Goal: Task Accomplishment & Management: Complete application form

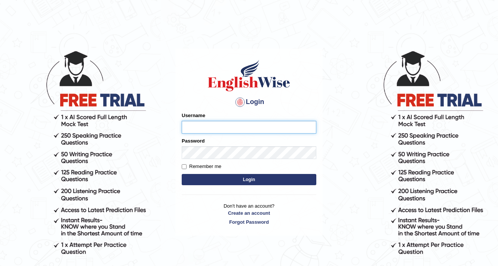
click at [218, 126] on input "Username" at bounding box center [249, 127] width 135 height 13
type input "0449148004"
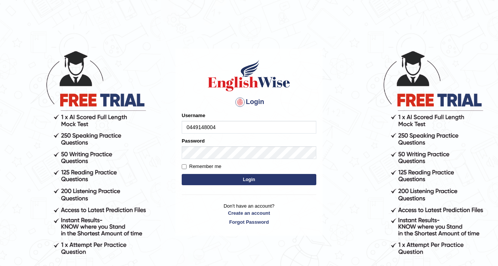
click at [292, 178] on button "Login" at bounding box center [249, 179] width 135 height 11
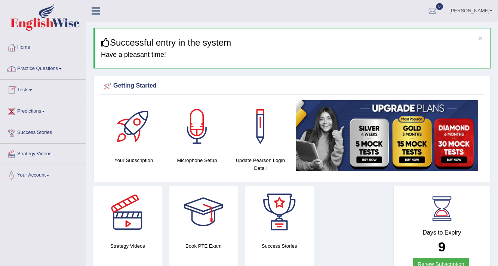
click at [55, 70] on link "Practice Questions" at bounding box center [42, 67] width 85 height 19
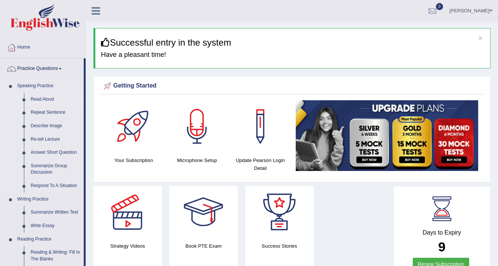
click at [41, 96] on link "Read Aloud" at bounding box center [55, 99] width 56 height 13
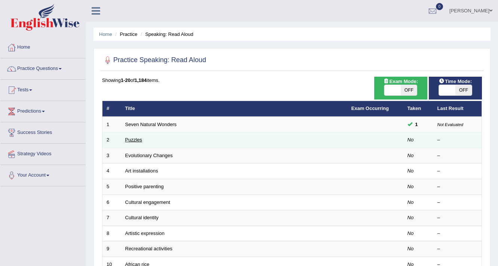
click at [128, 139] on link "Puzzles" at bounding box center [133, 140] width 17 height 6
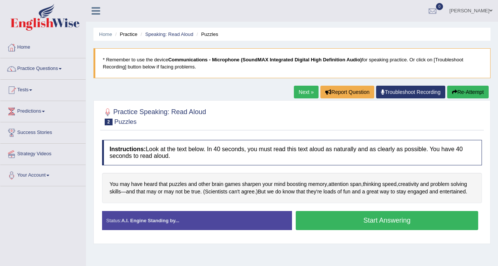
click at [317, 217] on button "Start Answering" at bounding box center [387, 220] width 182 height 19
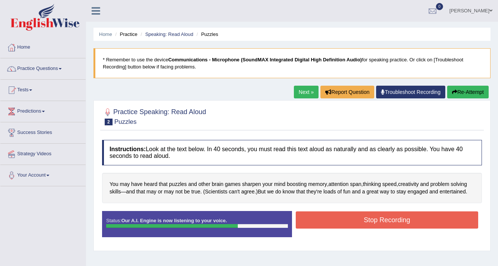
click at [405, 213] on button "Stop Recording" at bounding box center [387, 219] width 182 height 17
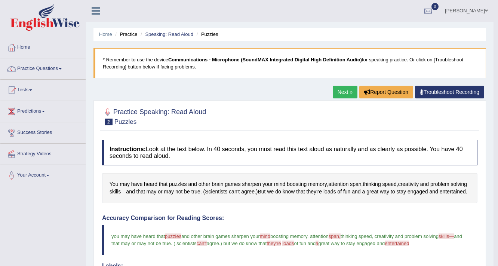
click at [342, 92] on link "Next »" at bounding box center [345, 92] width 25 height 13
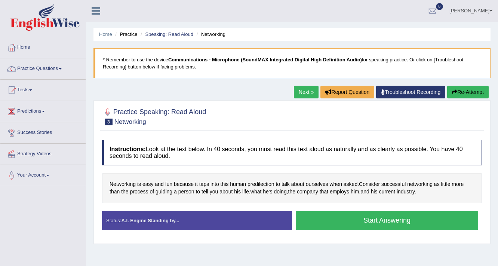
click at [329, 220] on button "Start Answering" at bounding box center [387, 220] width 182 height 19
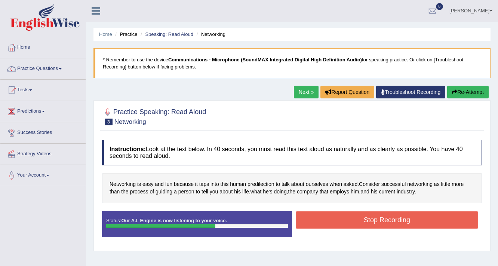
click at [368, 223] on button "Stop Recording" at bounding box center [387, 219] width 182 height 17
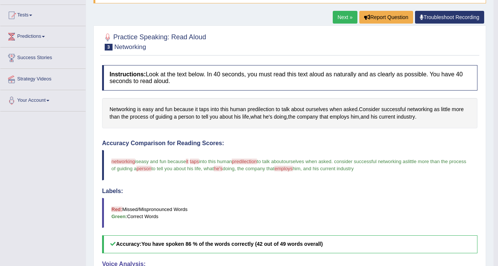
scroll to position [60, 0]
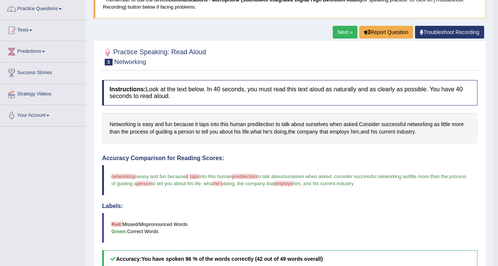
click at [342, 27] on link "Next »" at bounding box center [345, 32] width 25 height 13
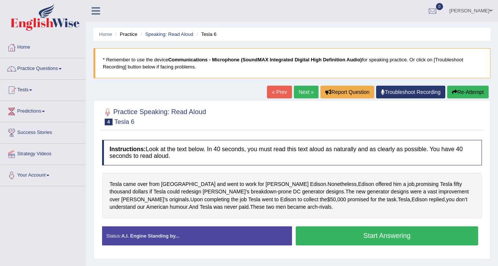
click at [358, 237] on button "Start Answering" at bounding box center [387, 235] width 182 height 19
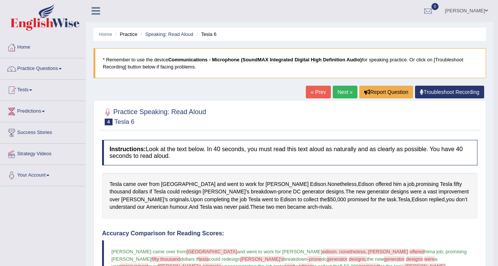
click at [347, 89] on link "Next »" at bounding box center [345, 92] width 25 height 13
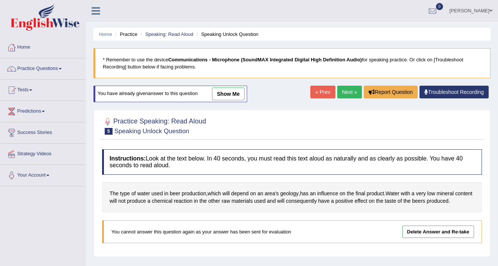
click at [421, 233] on link "Delete Answer and Re-take" at bounding box center [438, 231] width 72 height 12
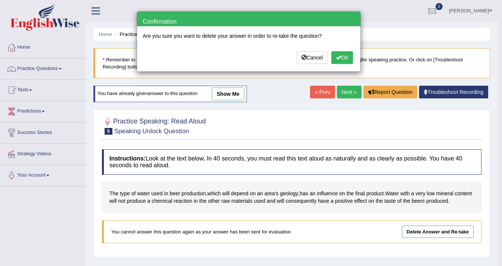
click at [342, 57] on button "Ok" at bounding box center [343, 57] width 22 height 13
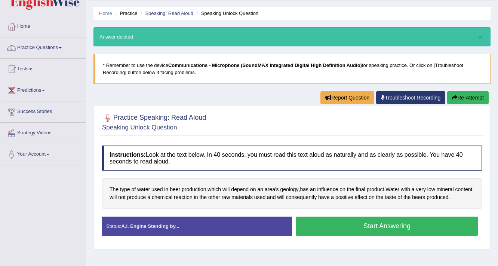
scroll to position [30, 0]
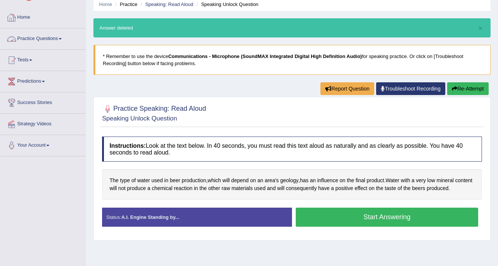
click at [48, 40] on link "Practice Questions" at bounding box center [42, 37] width 85 height 19
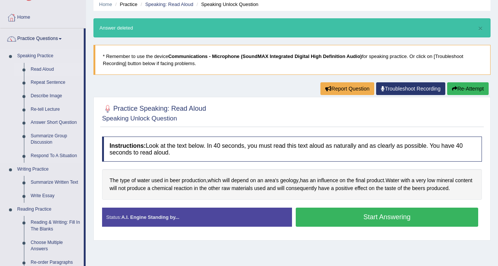
click at [41, 68] on link "Read Aloud" at bounding box center [55, 69] width 56 height 13
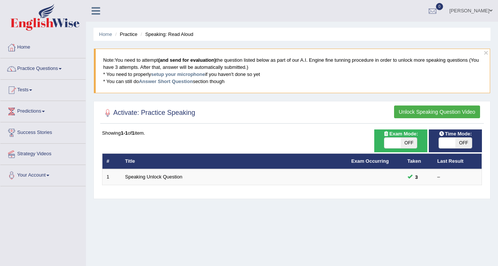
click at [42, 68] on link "Practice Questions" at bounding box center [42, 67] width 85 height 19
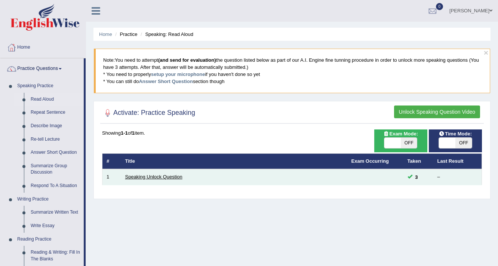
click at [144, 176] on link "Speaking Unlock Question" at bounding box center [153, 177] width 57 height 6
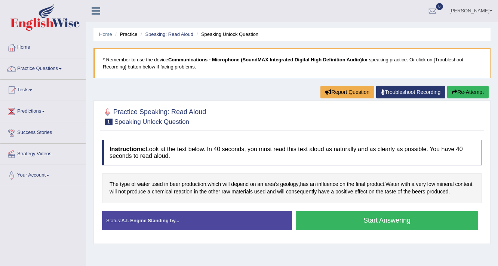
click at [402, 91] on link "Troubleshoot Recording" at bounding box center [410, 92] width 69 height 13
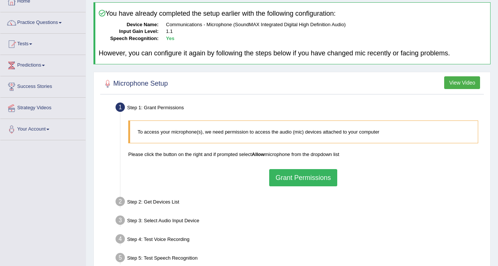
scroll to position [37, 0]
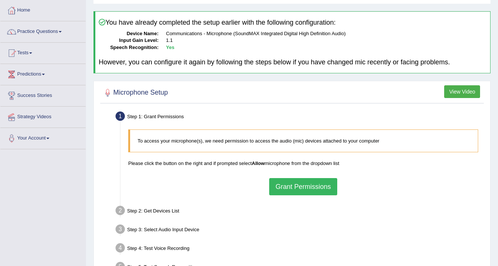
click at [297, 187] on button "Grant Permissions" at bounding box center [303, 186] width 68 height 17
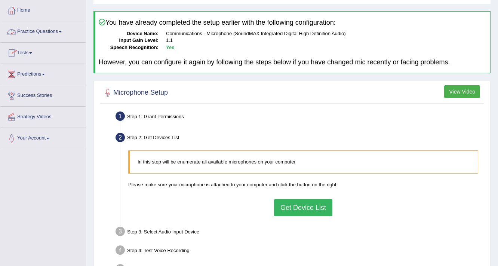
click at [45, 33] on link "Practice Questions" at bounding box center [42, 30] width 85 height 19
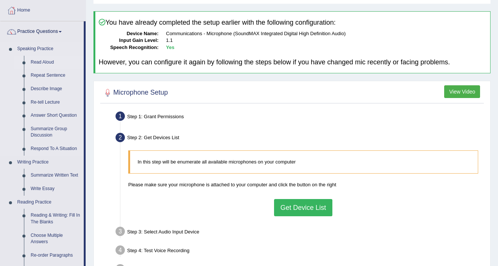
click at [47, 62] on link "Read Aloud" at bounding box center [55, 62] width 56 height 13
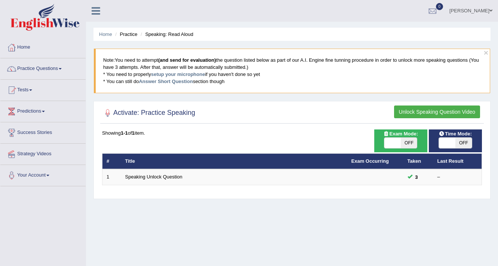
click at [456, 110] on button "Unlock Speaking Question Video" at bounding box center [437, 111] width 86 height 13
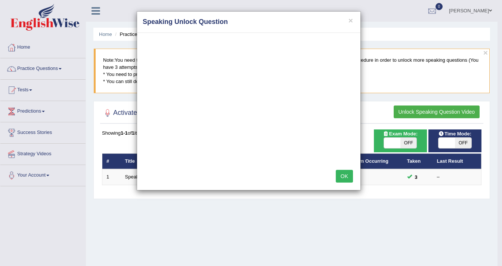
click at [339, 172] on button "OK" at bounding box center [344, 176] width 17 height 13
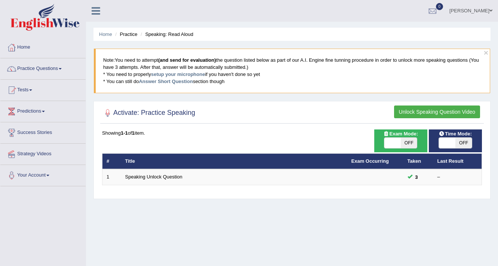
click at [422, 110] on button "Unlock Speaking Question Video" at bounding box center [437, 111] width 86 height 13
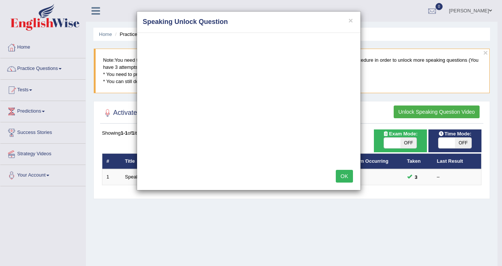
click at [345, 175] on button "OK" at bounding box center [344, 176] width 17 height 13
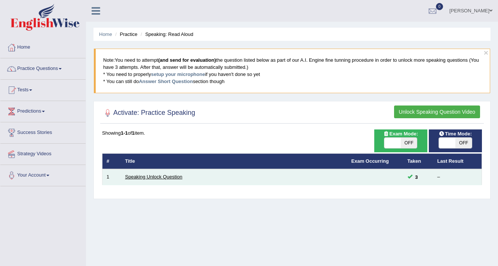
click at [157, 178] on link "Speaking Unlock Question" at bounding box center [153, 177] width 57 height 6
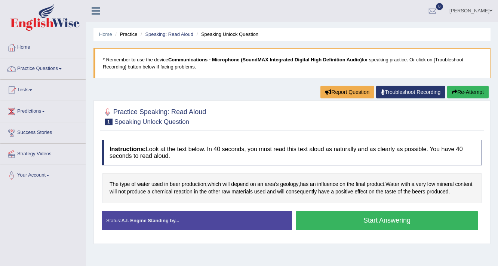
click at [404, 88] on link "Troubleshoot Recording" at bounding box center [410, 92] width 69 height 13
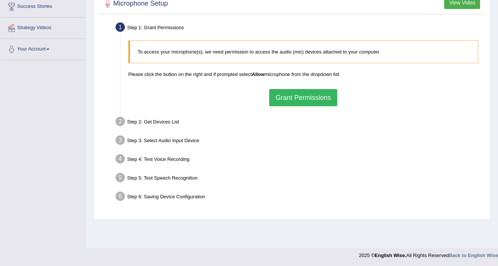
scroll to position [127, 0]
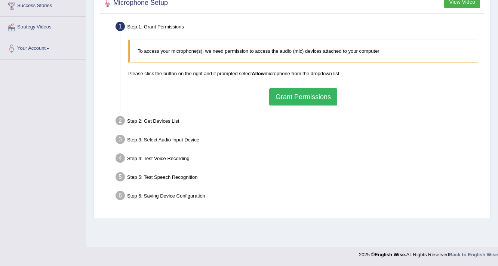
click at [314, 98] on button "Grant Permissions" at bounding box center [303, 96] width 68 height 17
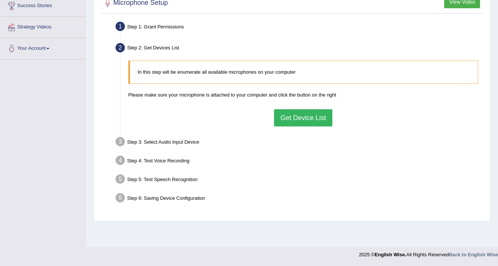
click at [299, 117] on button "Get Device List" at bounding box center [303, 117] width 58 height 17
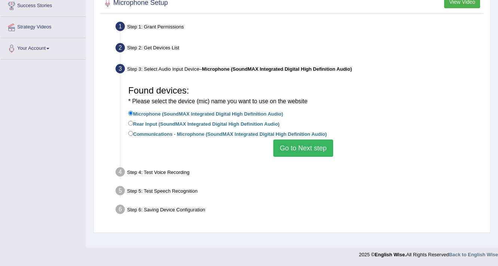
click at [300, 144] on button "Go to Next step" at bounding box center [302, 147] width 59 height 17
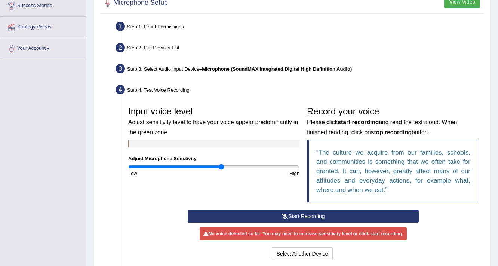
click at [289, 214] on button "Start Recording" at bounding box center [303, 216] width 231 height 13
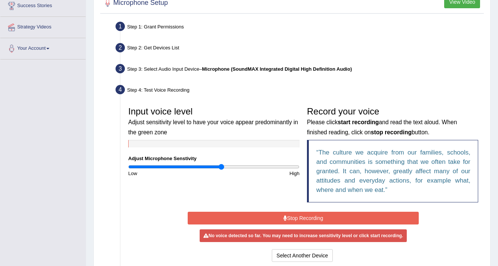
click at [312, 217] on button "Stop Recording" at bounding box center [303, 218] width 231 height 13
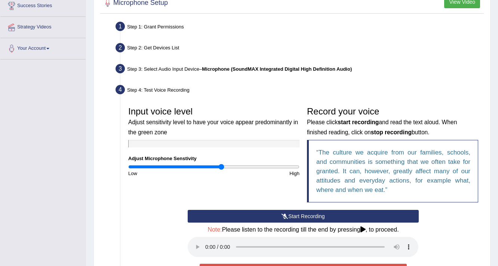
click at [312, 217] on button "Start Recording" at bounding box center [303, 216] width 231 height 13
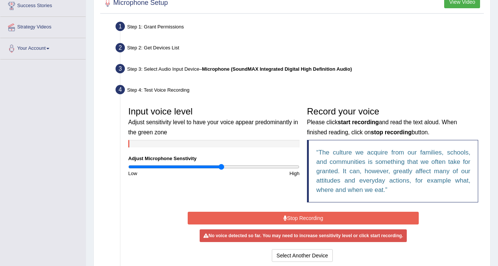
click at [311, 217] on button "Stop Recording" at bounding box center [303, 218] width 231 height 13
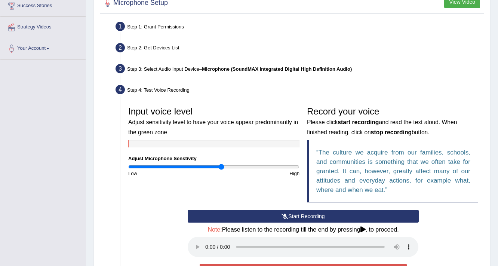
click at [308, 214] on button "Start Recording" at bounding box center [303, 216] width 231 height 13
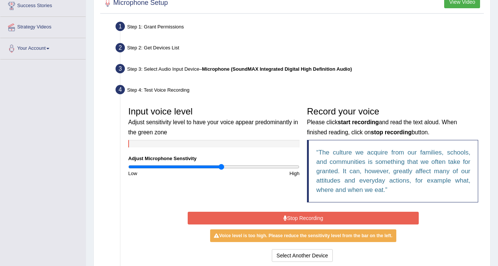
click at [311, 219] on button "Stop Recording" at bounding box center [303, 218] width 231 height 13
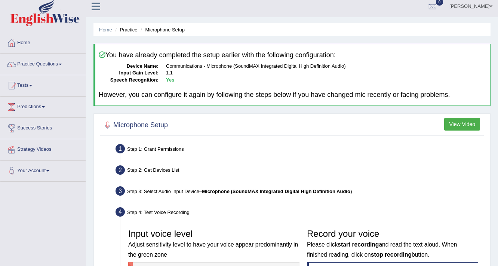
scroll to position [0, 0]
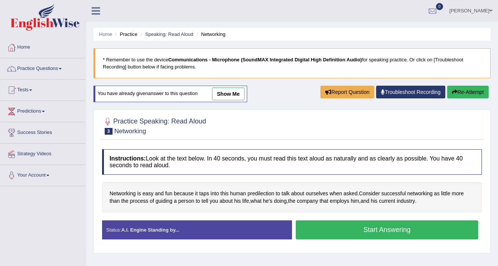
scroll to position [62, 0]
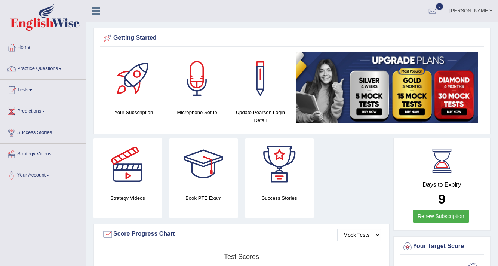
click at [36, 69] on link "Practice Questions" at bounding box center [42, 67] width 85 height 19
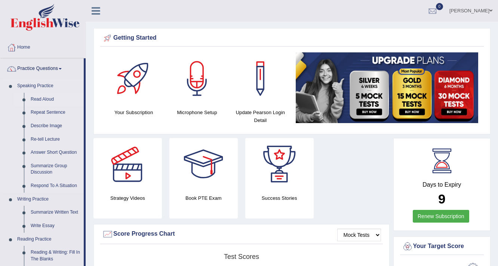
click at [44, 98] on link "Read Aloud" at bounding box center [55, 99] width 56 height 13
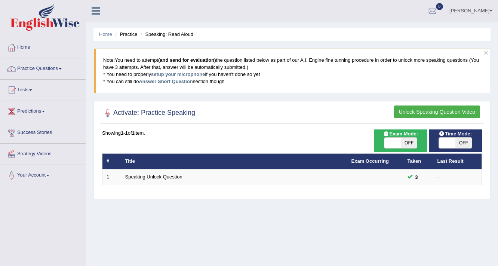
click at [453, 111] on button "Unlock Speaking Question Video" at bounding box center [437, 111] width 86 height 13
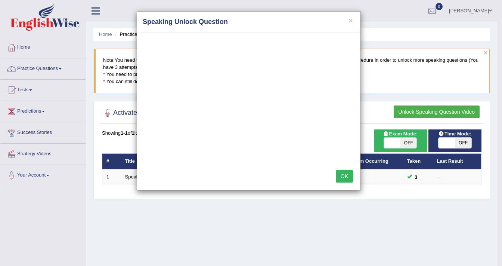
click at [341, 175] on button "OK" at bounding box center [344, 176] width 17 height 13
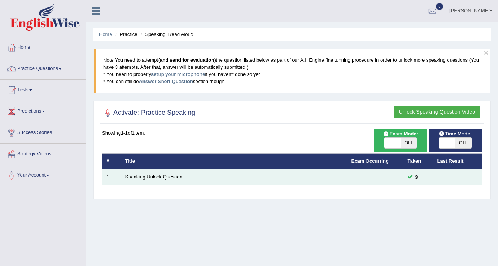
click at [170, 177] on link "Speaking Unlock Question" at bounding box center [153, 177] width 57 height 6
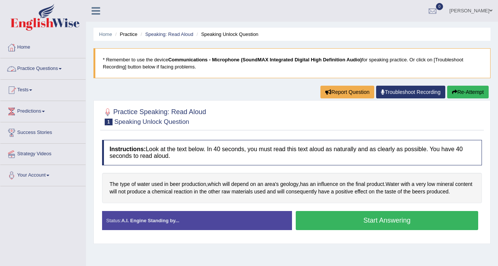
click at [56, 68] on link "Practice Questions" at bounding box center [42, 67] width 85 height 19
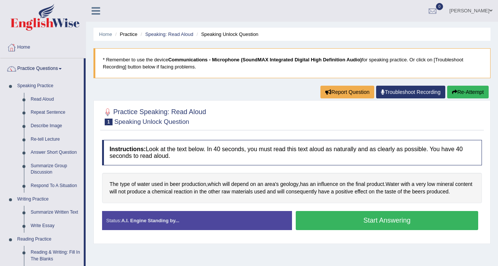
click at [477, 91] on button "Re-Attempt" at bounding box center [468, 92] width 42 height 13
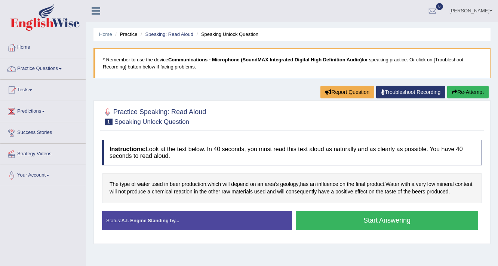
click at [133, 120] on small "Speaking Unlock Question" at bounding box center [151, 121] width 75 height 7
click at [139, 34] on li "Speaking: Read Aloud" at bounding box center [166, 34] width 55 height 7
click at [221, 35] on li "Speaking Unlock Question" at bounding box center [227, 34] width 64 height 7
click at [45, 68] on link "Practice Questions" at bounding box center [42, 67] width 85 height 19
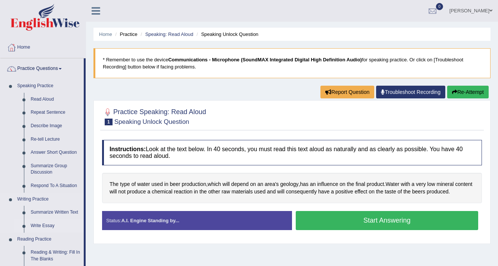
click at [41, 224] on link "Write Essay" at bounding box center [55, 225] width 56 height 13
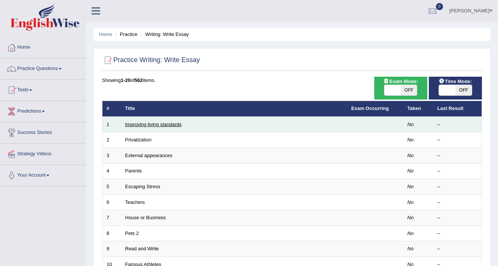
click at [156, 122] on link "Improving living standards" at bounding box center [153, 125] width 56 height 6
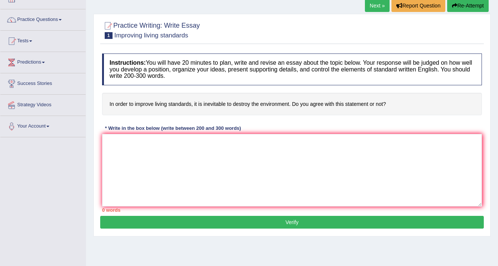
scroll to position [60, 0]
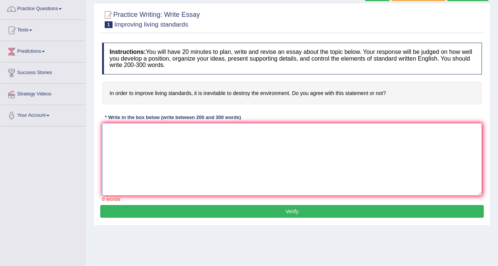
click at [138, 144] on textarea at bounding box center [292, 159] width 380 height 73
type textarea "t"
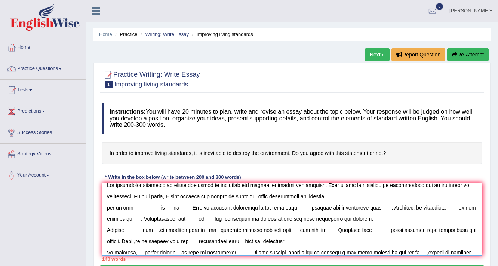
scroll to position [0, 0]
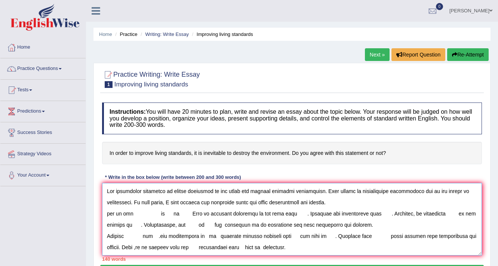
click at [169, 190] on textarea at bounding box center [292, 219] width 380 height 73
click at [170, 202] on textarea at bounding box center [292, 219] width 380 height 73
click at [234, 201] on textarea at bounding box center [292, 219] width 380 height 73
click at [235, 201] on textarea at bounding box center [292, 219] width 380 height 73
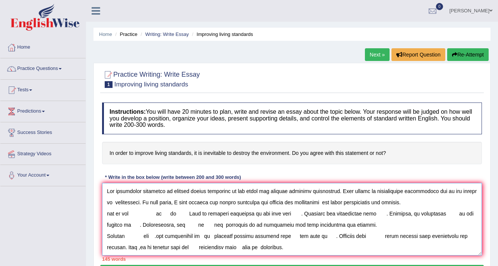
click at [132, 210] on textarea at bounding box center [292, 219] width 380 height 73
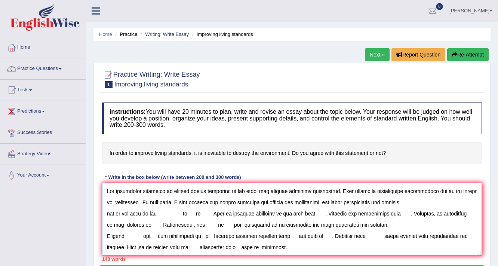
click at [190, 212] on textarea at bounding box center [292, 219] width 380 height 73
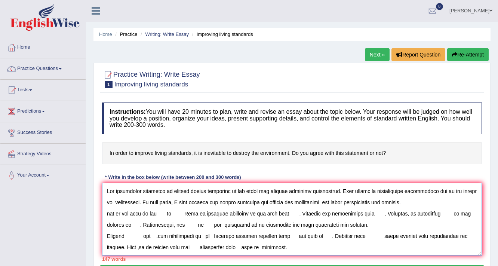
click at [166, 214] on textarea at bounding box center [292, 219] width 380 height 73
click at [168, 214] on textarea at bounding box center [292, 219] width 380 height 73
click at [166, 212] on textarea at bounding box center [292, 219] width 380 height 73
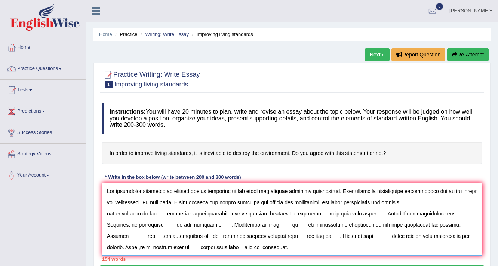
drag, startPoint x: 361, startPoint y: 212, endPoint x: 356, endPoint y: 212, distance: 4.5
drag, startPoint x: 357, startPoint y: 211, endPoint x: 365, endPoint y: 212, distance: 8.7
click at [365, 212] on textarea at bounding box center [292, 219] width 380 height 73
click at [362, 212] on textarea at bounding box center [292, 219] width 380 height 73
click at [352, 212] on textarea at bounding box center [292, 219] width 380 height 73
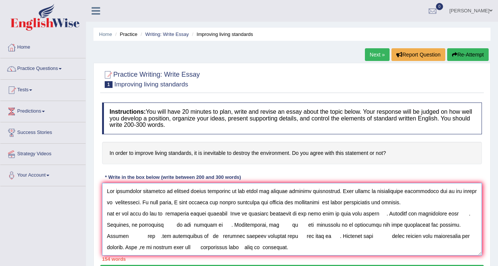
click at [366, 213] on textarea at bounding box center [292, 219] width 380 height 73
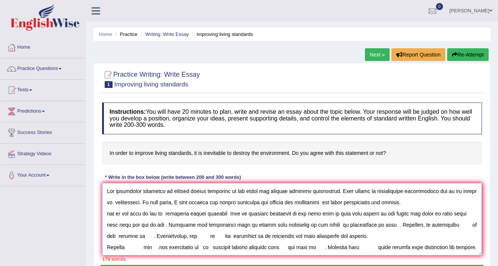
scroll to position [6, 0]
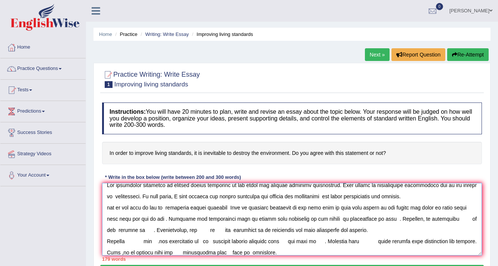
click at [427, 217] on textarea at bounding box center [292, 219] width 380 height 73
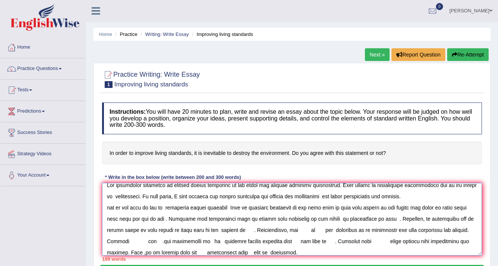
click at [224, 228] on textarea at bounding box center [292, 219] width 380 height 73
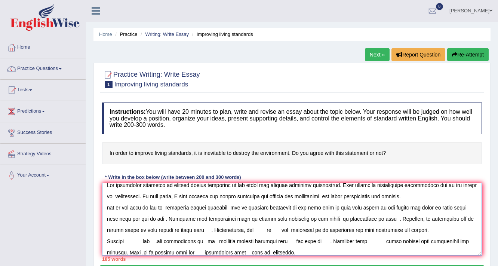
click at [194, 229] on textarea at bounding box center [292, 219] width 380 height 73
click at [240, 228] on textarea at bounding box center [292, 219] width 380 height 73
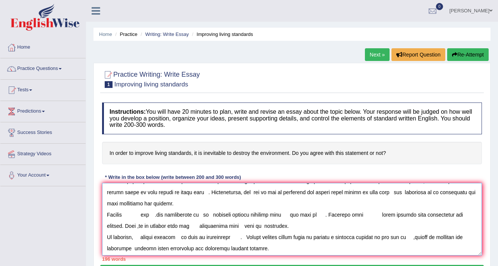
scroll to position [45, 0]
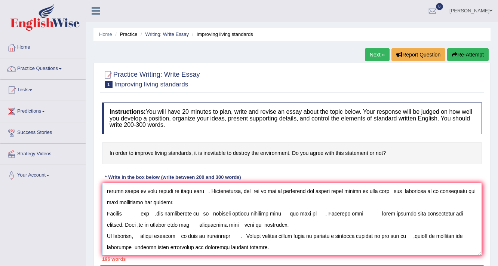
click at [133, 211] on textarea at bounding box center [292, 219] width 380 height 73
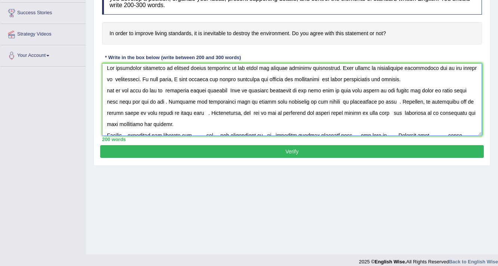
scroll to position [0, 0]
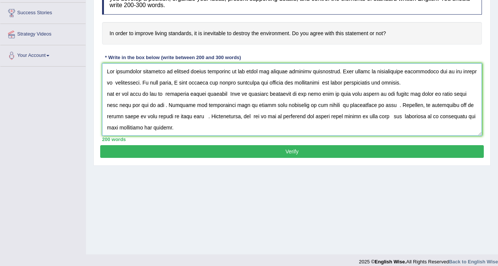
type textarea "The increasing influence of imrrove living standards on our lives has ignited n…"
click at [328, 147] on button "Verify" at bounding box center [292, 151] width 384 height 13
